Goal: Check status: Check status

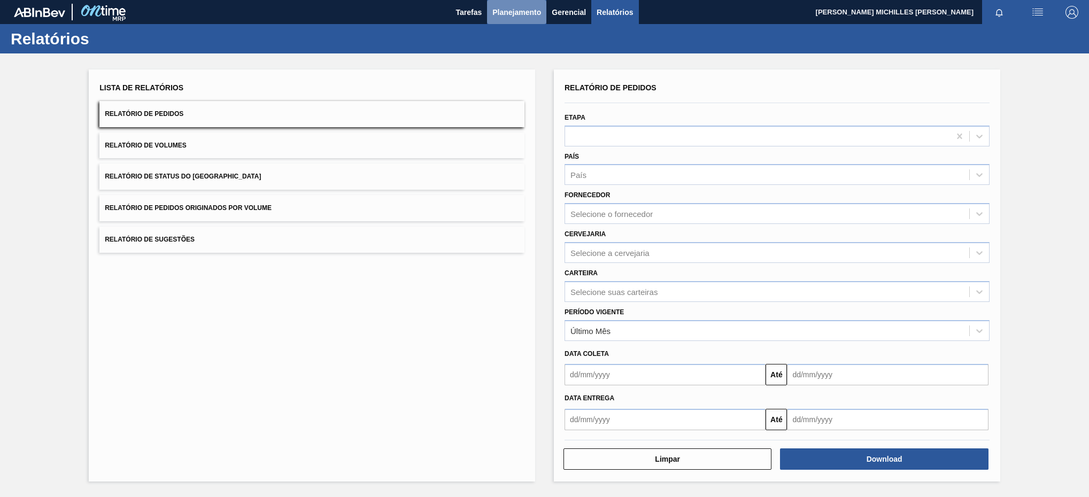
click at [518, 11] on span "Planejamento" at bounding box center [516, 12] width 49 height 13
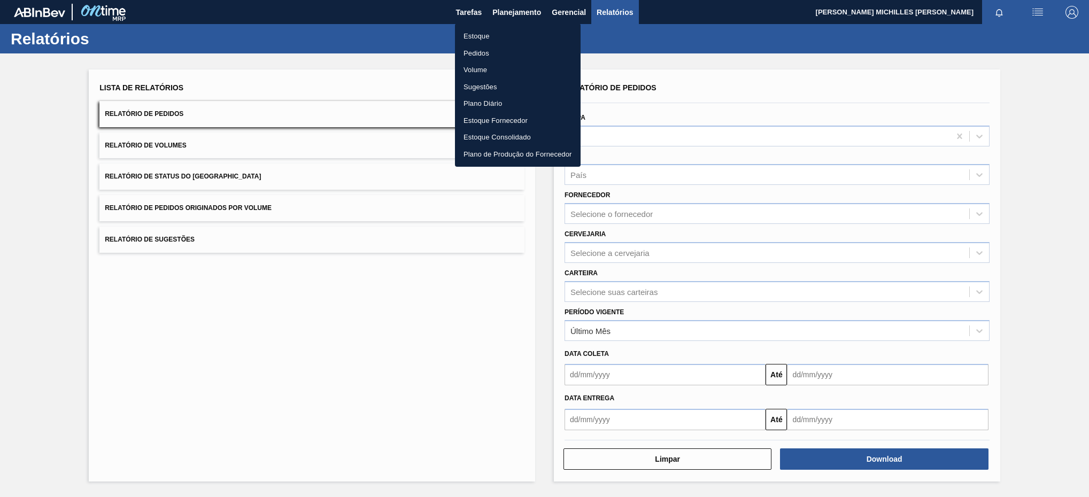
click at [486, 31] on li "Estoque" at bounding box center [518, 36] width 126 height 17
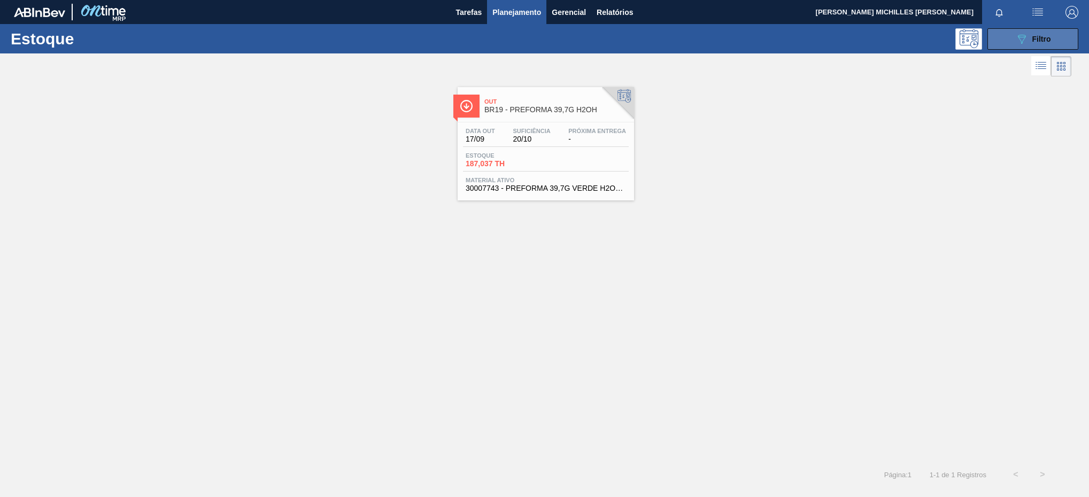
click at [1020, 38] on icon "089F7B8B-B2A5-4AFE-B5C0-19BA573D28AC" at bounding box center [1021, 39] width 13 height 13
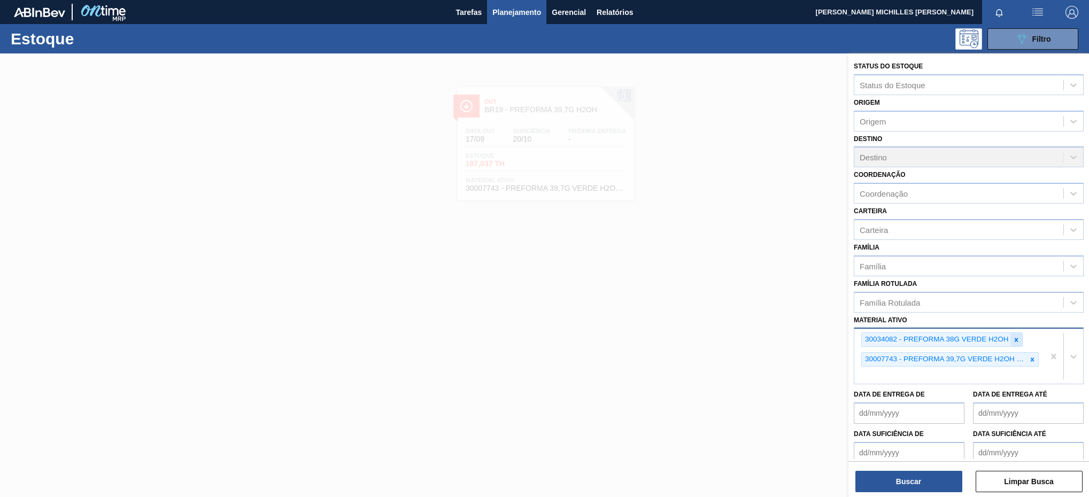
click at [1019, 340] on icon at bounding box center [1015, 339] width 7 height 7
click at [1030, 343] on div "30034082 - PREFORMA 38G VERDE H2OH 30007743 - PREFORMA 39,7G VERDE H2OH RECICLA…" at bounding box center [949, 356] width 190 height 55
click at [1017, 338] on icon at bounding box center [1016, 340] width 4 height 4
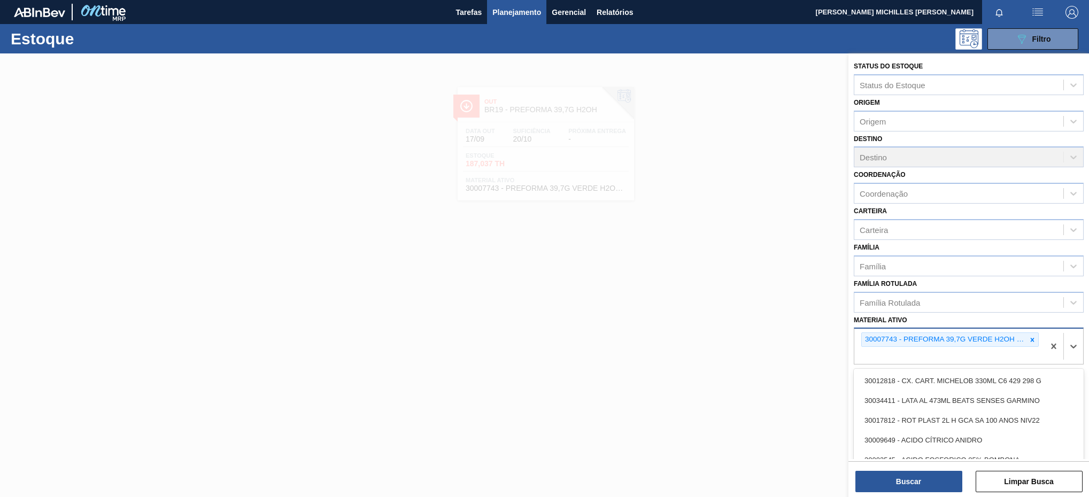
click at [1016, 338] on div "30007743 - PREFORMA 39,7G VERDE H2OH RECICLADA" at bounding box center [944, 339] width 165 height 13
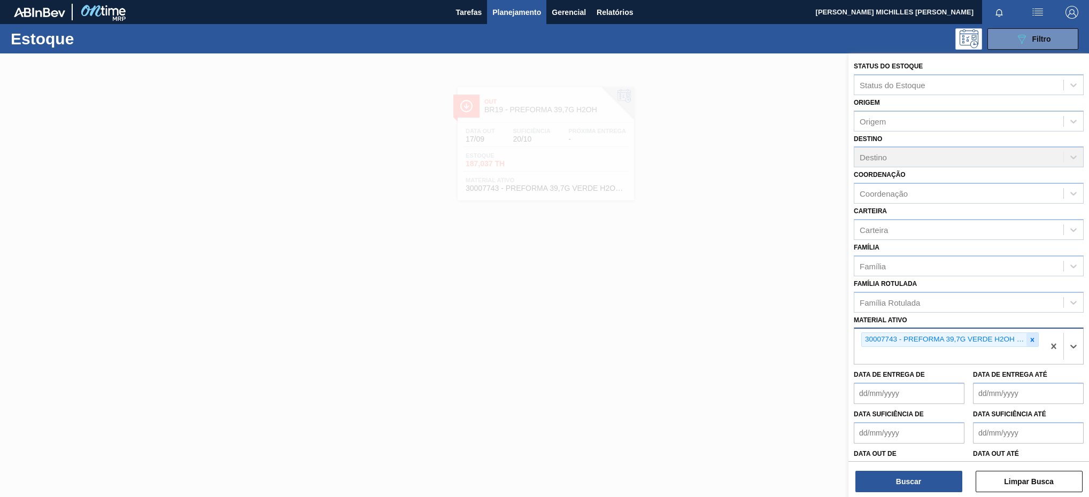
click at [1031, 337] on icon at bounding box center [1031, 339] width 7 height 7
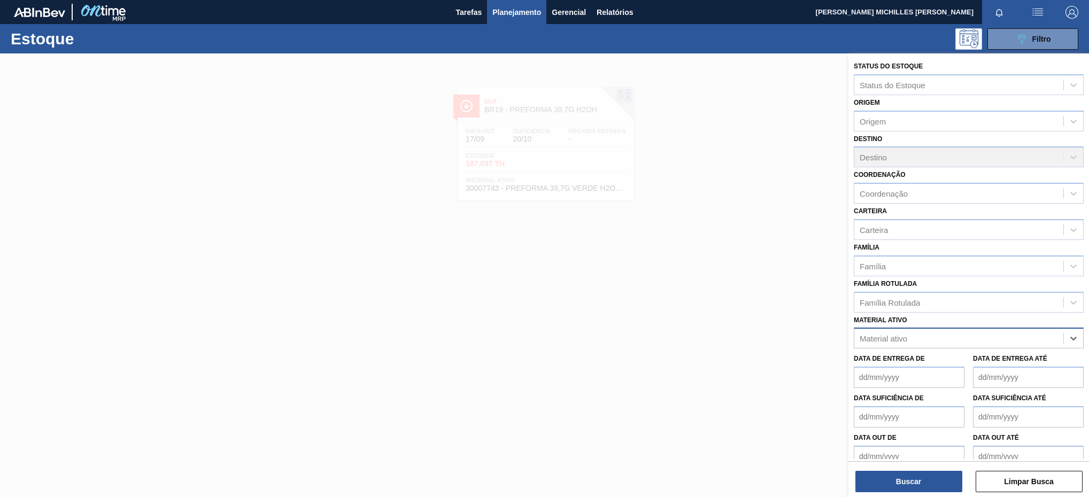
paste ativo "30034082"
type ativo "30034082"
click at [951, 362] on div "30034082 - PREFORMA 38G VERDE H2OH" at bounding box center [968, 365] width 230 height 20
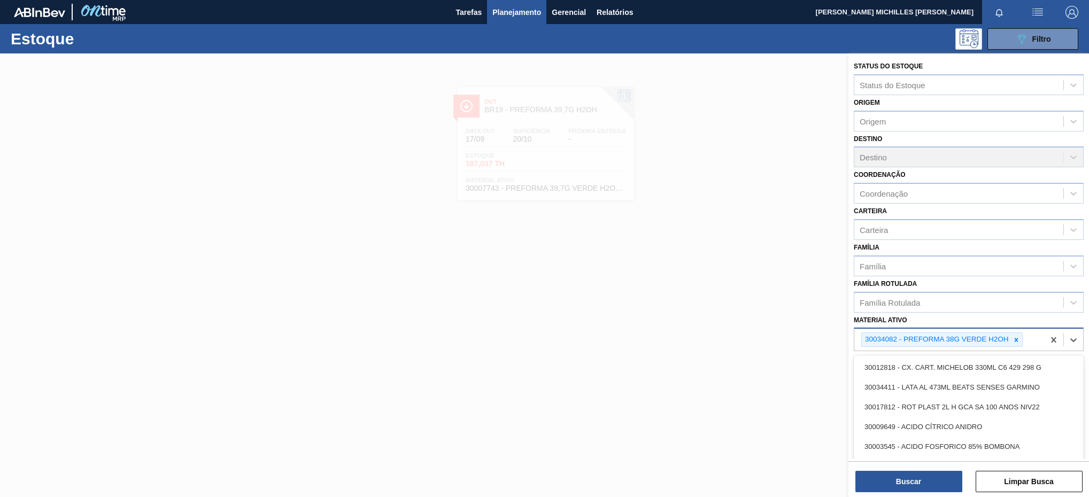
click at [1030, 333] on div "30034082 - PREFORMA 38G VERDE H2OH" at bounding box center [949, 340] width 190 height 22
paste ativo "30007743"
type ativo "30007743"
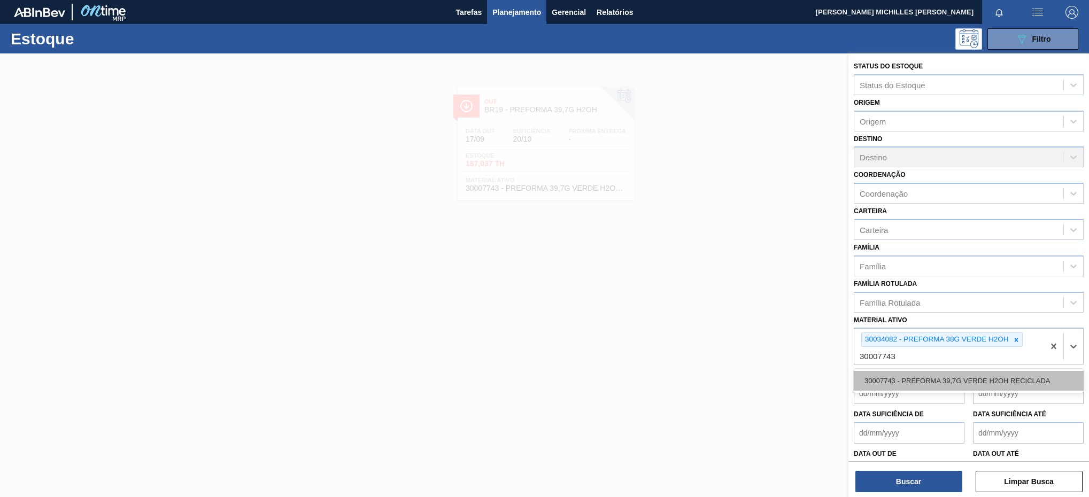
click at [1005, 379] on div "30007743 - PREFORMA 39,7G VERDE H2OH RECICLADA" at bounding box center [968, 381] width 230 height 20
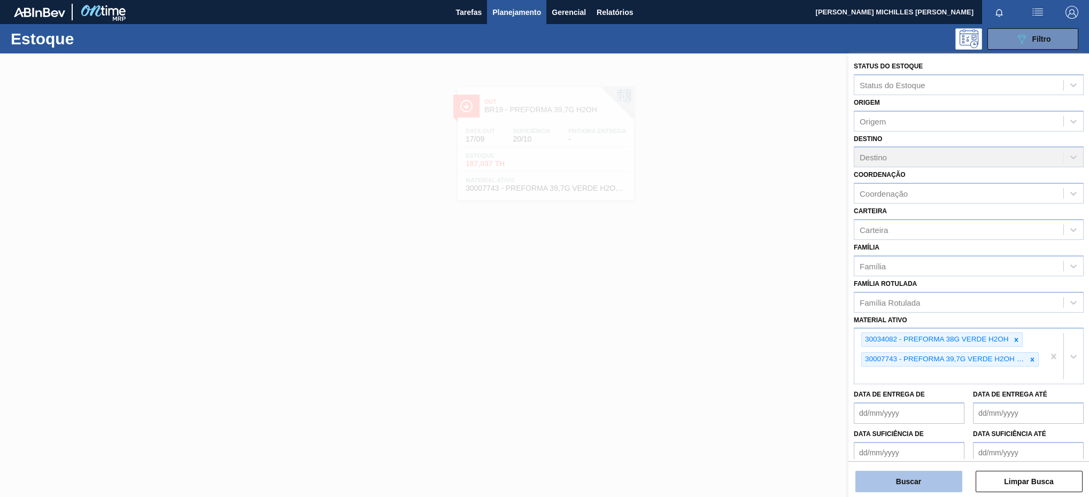
click at [950, 483] on button "Buscar" at bounding box center [908, 481] width 107 height 21
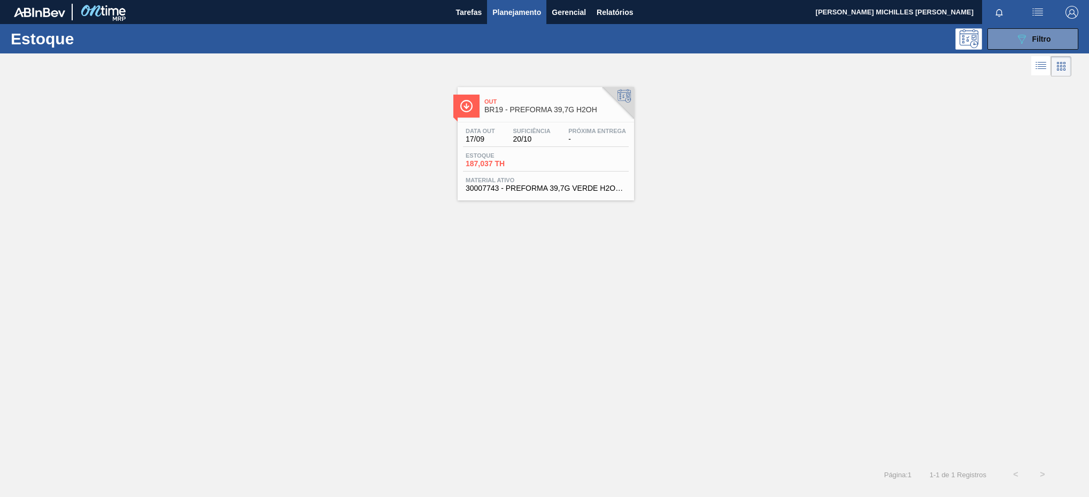
click at [577, 156] on div "Estoque 187,037 TH" at bounding box center [546, 161] width 166 height 19
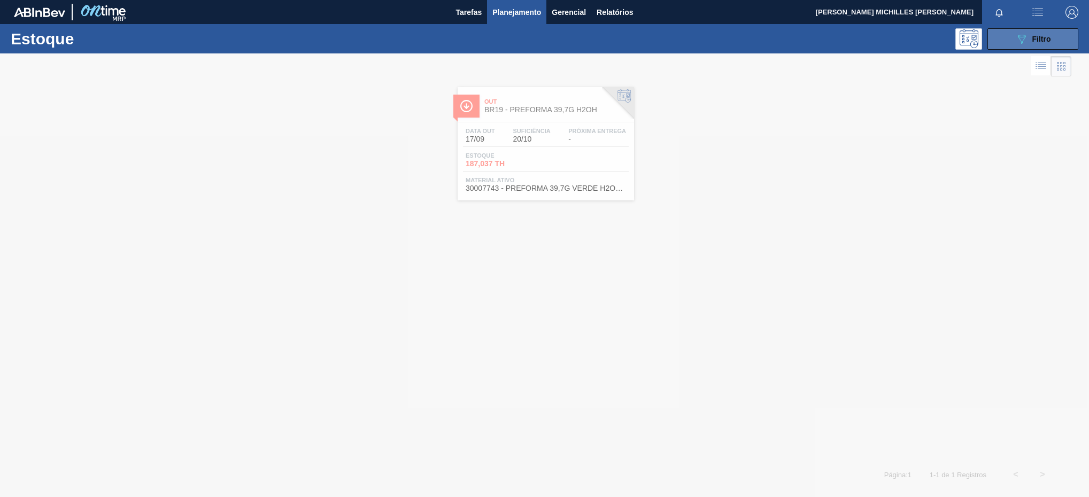
click at [1041, 42] on span "Filtro" at bounding box center [1041, 39] width 19 height 9
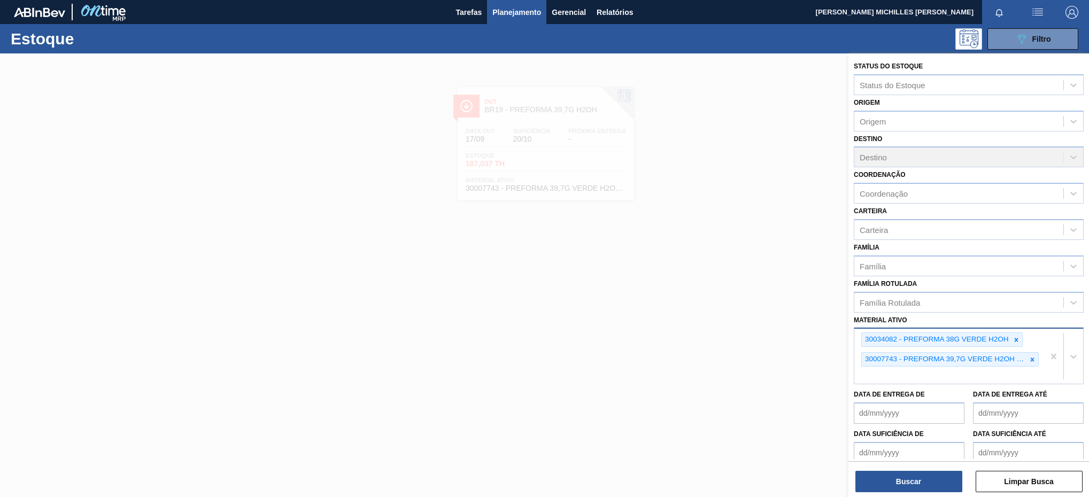
click at [966, 380] on div "30034082 - PREFORMA 38G VERDE H2OH 30007743 - PREFORMA 39,7G VERDE H2OH RECICLA…" at bounding box center [949, 356] width 190 height 55
paste ativo "30034081"
type ativo "30034081"
click at [997, 401] on div "30034081 - PREFORMA 38G VERDE H2OH RECICLADA" at bounding box center [968, 401] width 230 height 20
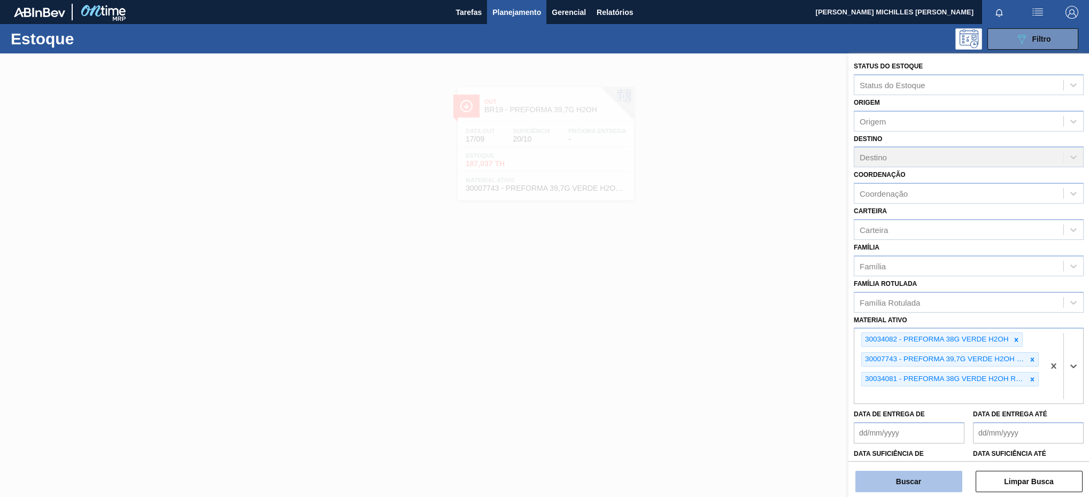
click at [940, 483] on button "Buscar" at bounding box center [908, 481] width 107 height 21
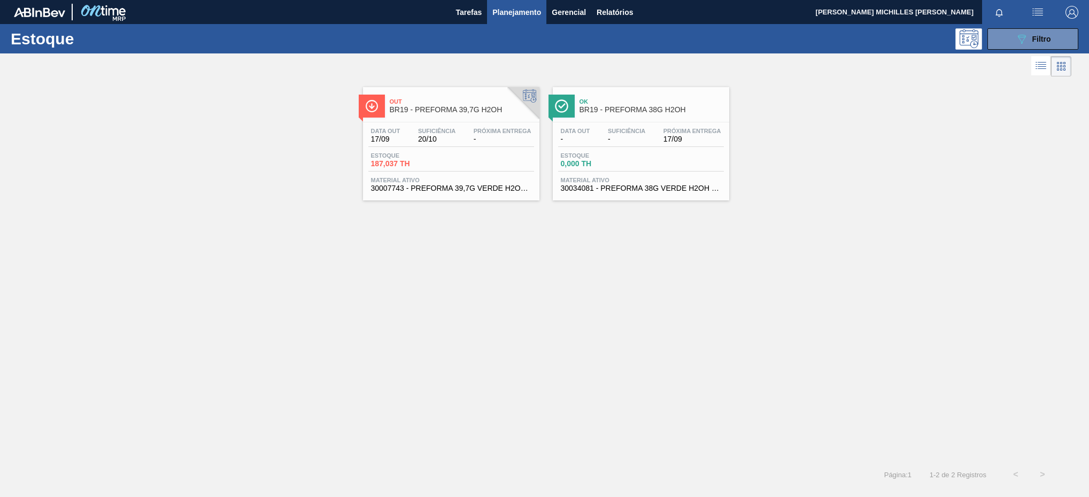
click at [688, 138] on span "17/09" at bounding box center [692, 139] width 58 height 8
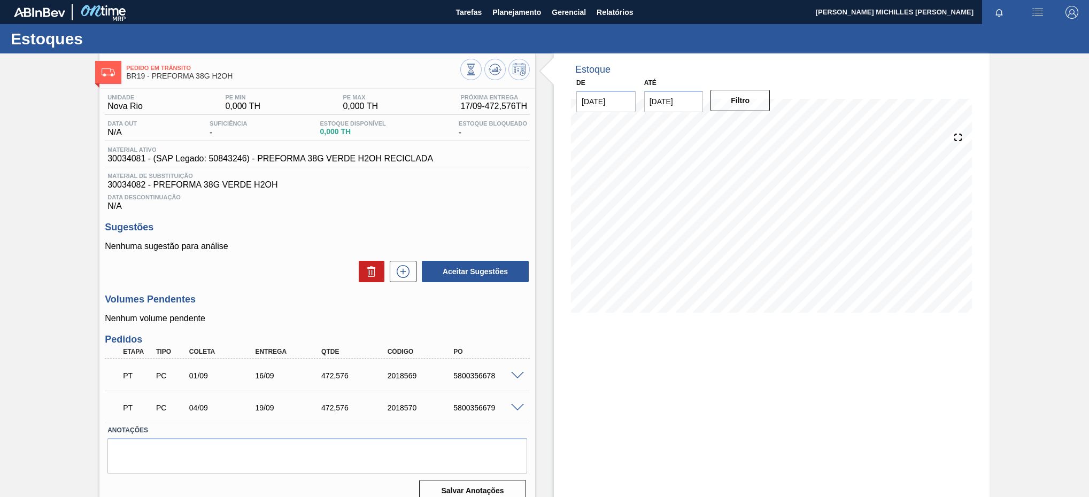
click at [512, 380] on div "5800356678" at bounding box center [488, 375] width 74 height 9
click at [514, 379] on span at bounding box center [517, 376] width 13 height 8
